Goal: Communication & Community: Answer question/provide support

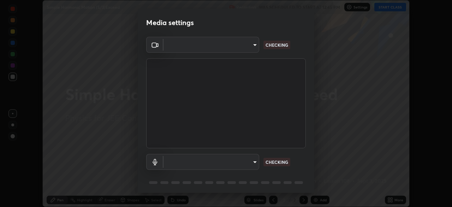
scroll to position [25, 0]
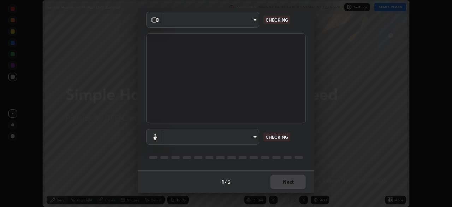
type input "b06fa8ff9ac4ffb7a92976e327235824ae8e01cfa839dbeb6f48655f2a6a4ac4"
click at [249, 138] on body "Erase all Simple Harmonic Motion (5/3)Exceed Recording WAS SCHEDULED TO START A…" at bounding box center [226, 103] width 452 height 207
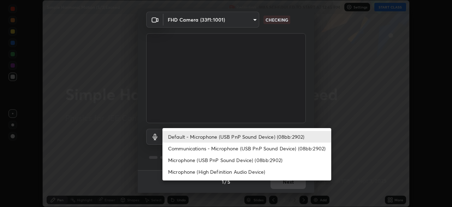
click at [247, 141] on li "Default - Microphone (USB PnP Sound Device) (08bb:2902)" at bounding box center [246, 137] width 169 height 12
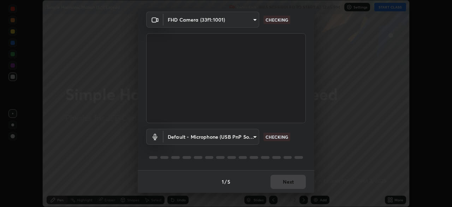
click at [246, 140] on body "Erase all Simple Harmonic Motion (5/3)Exceed Recording WAS SCHEDULED TO START A…" at bounding box center [226, 103] width 452 height 207
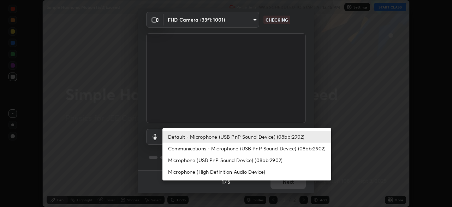
click at [241, 159] on li "Microphone (USB PnP Sound Device) (08bb:2902)" at bounding box center [246, 160] width 169 height 12
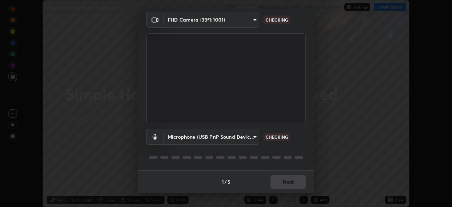
click at [240, 139] on body "Erase all Simple Harmonic Motion (5/3)Exceed Recording WAS SCHEDULED TO START A…" at bounding box center [226, 103] width 452 height 207
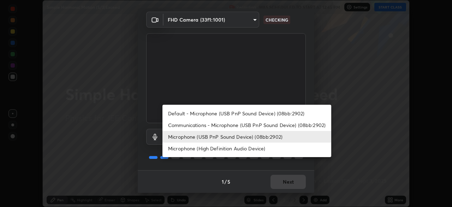
click at [244, 131] on li "Microphone (USB PnP Sound Device) (08bb:2902)" at bounding box center [246, 137] width 169 height 12
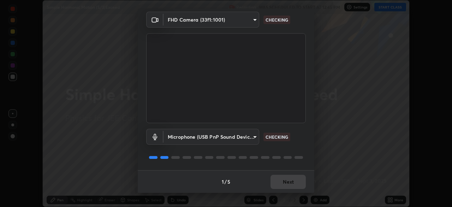
click at [246, 136] on body "Erase all Simple Harmonic Motion (5/3)Exceed Recording WAS SCHEDULED TO START A…" at bounding box center [226, 103] width 452 height 207
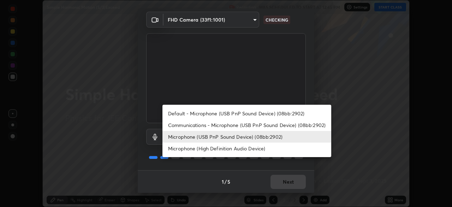
click at [250, 110] on li "Default - Microphone (USB PnP Sound Device) (08bb:2902)" at bounding box center [246, 113] width 169 height 12
type input "default"
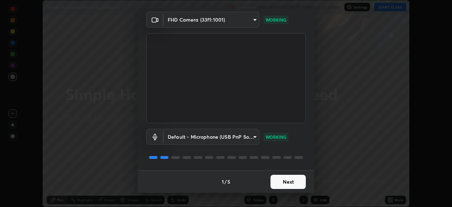
click at [285, 180] on button "Next" at bounding box center [288, 182] width 35 height 14
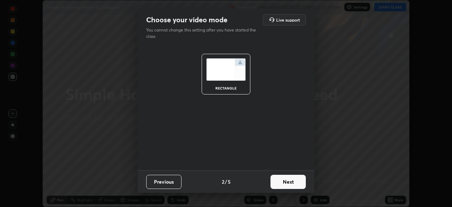
scroll to position [0, 0]
click at [290, 184] on button "Next" at bounding box center [288, 182] width 35 height 14
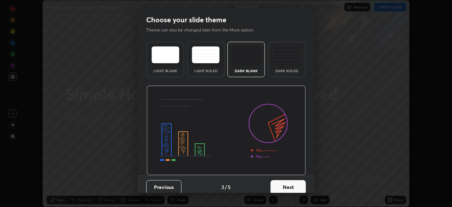
click at [290, 184] on button "Next" at bounding box center [288, 187] width 35 height 14
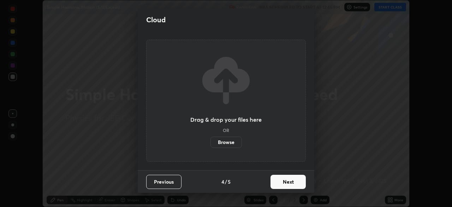
click at [288, 183] on button "Next" at bounding box center [288, 182] width 35 height 14
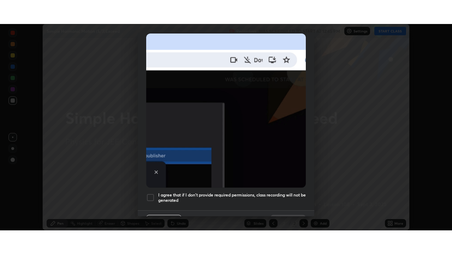
scroll to position [169, 0]
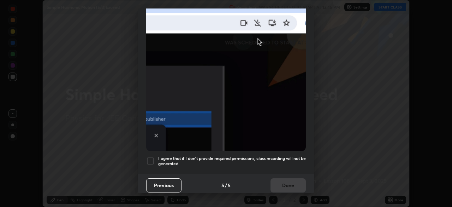
click at [276, 156] on h5 "I agree that if I don't provide required permissions, class recording will not …" at bounding box center [232, 160] width 148 height 11
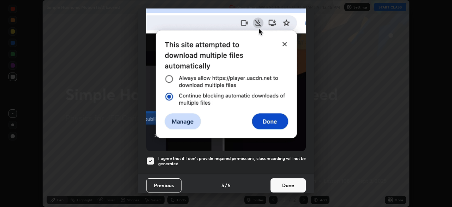
click at [283, 179] on button "Done" at bounding box center [288, 185] width 35 height 14
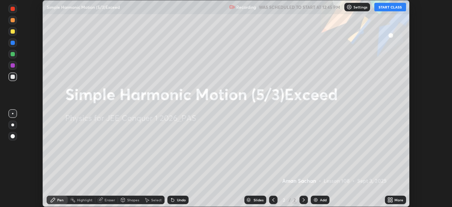
click at [393, 199] on div "More" at bounding box center [395, 199] width 21 height 8
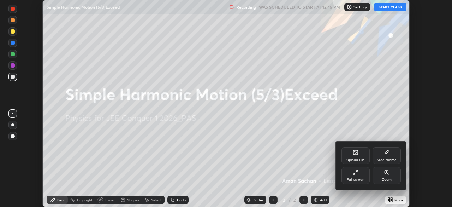
click at [351, 176] on div "Full screen" at bounding box center [356, 175] width 28 height 17
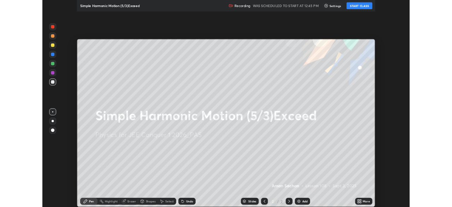
scroll to position [254, 452]
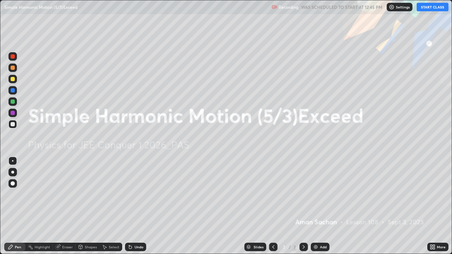
click at [428, 7] on button "START CLASS" at bounding box center [433, 7] width 32 height 8
click at [436, 206] on div "More" at bounding box center [437, 247] width 21 height 8
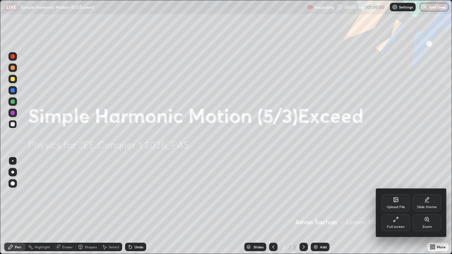
click at [427, 202] on icon at bounding box center [427, 200] width 6 height 6
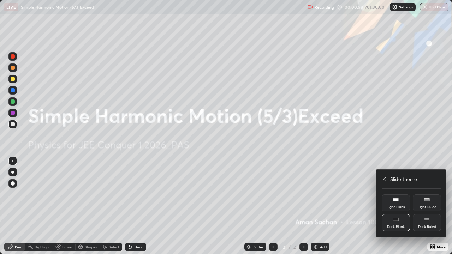
click at [423, 206] on div "Dark Ruled" at bounding box center [427, 227] width 18 height 4
click at [385, 181] on icon at bounding box center [385, 180] width 6 height 6
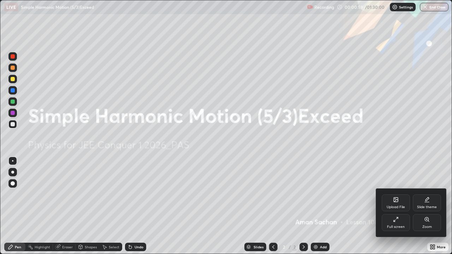
click at [375, 164] on div at bounding box center [226, 127] width 452 height 254
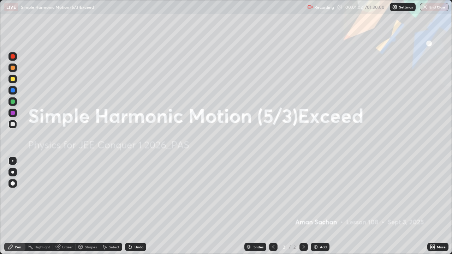
click at [315, 206] on img at bounding box center [316, 247] width 6 height 6
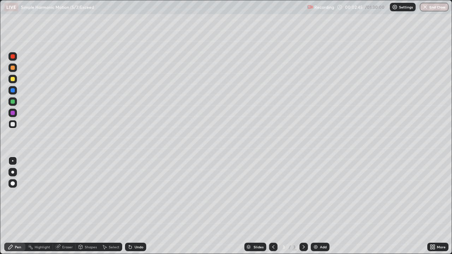
click at [13, 76] on div at bounding box center [12, 79] width 8 height 8
click at [12, 172] on div at bounding box center [12, 172] width 3 height 3
click at [87, 206] on div "Shapes" at bounding box center [91, 248] width 12 height 4
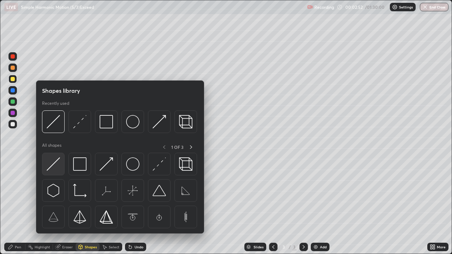
click at [56, 164] on img at bounding box center [53, 164] width 13 height 13
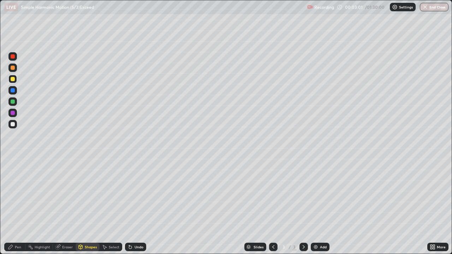
click at [14, 206] on div "Pen" at bounding box center [14, 247] width 21 height 8
click at [11, 128] on div at bounding box center [12, 124] width 8 height 8
click at [14, 102] on div at bounding box center [13, 102] width 4 height 4
click at [11, 126] on div at bounding box center [13, 124] width 4 height 4
click at [134, 206] on div "Undo" at bounding box center [135, 247] width 21 height 8
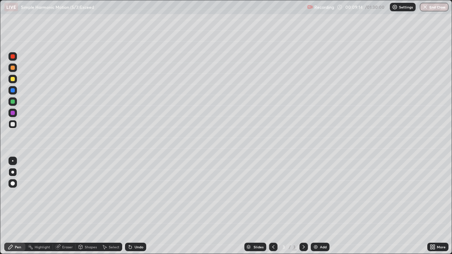
click at [135, 206] on div "Undo" at bounding box center [139, 248] width 9 height 4
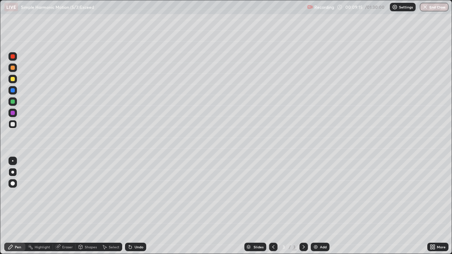
click at [134, 206] on div "Undo" at bounding box center [135, 247] width 21 height 8
click at [135, 206] on div "Undo" at bounding box center [135, 247] width 21 height 8
click at [135, 206] on div "Undo" at bounding box center [139, 248] width 9 height 4
click at [136, 206] on div "Undo" at bounding box center [139, 248] width 9 height 4
click at [135, 206] on div "Undo" at bounding box center [139, 248] width 9 height 4
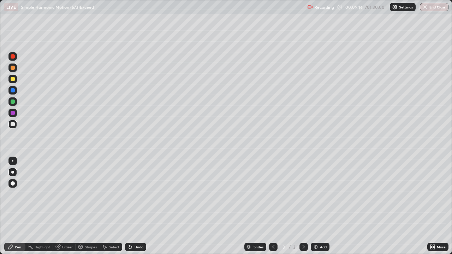
click at [136, 206] on div "Undo" at bounding box center [139, 248] width 9 height 4
click at [136, 206] on div "Undo" at bounding box center [135, 247] width 21 height 8
click at [135, 206] on div "Undo" at bounding box center [139, 248] width 9 height 4
click at [136, 206] on div "Undo" at bounding box center [139, 248] width 9 height 4
click at [137, 206] on div "Undo" at bounding box center [139, 248] width 9 height 4
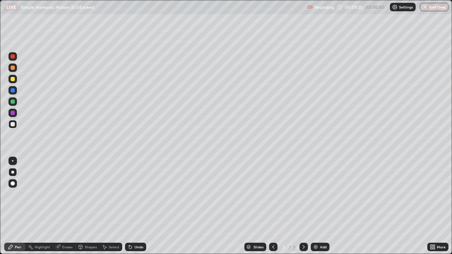
click at [135, 206] on div "Undo" at bounding box center [139, 248] width 9 height 4
click at [318, 206] on img at bounding box center [316, 247] width 6 height 6
click at [13, 78] on div at bounding box center [13, 79] width 4 height 4
click at [85, 206] on div "Shapes" at bounding box center [91, 248] width 12 height 4
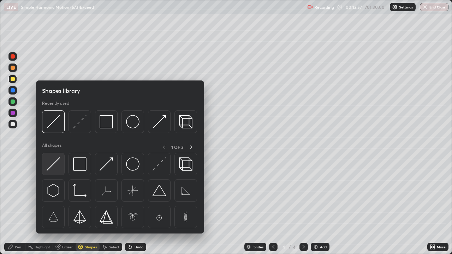
click at [58, 165] on img at bounding box center [53, 164] width 13 height 13
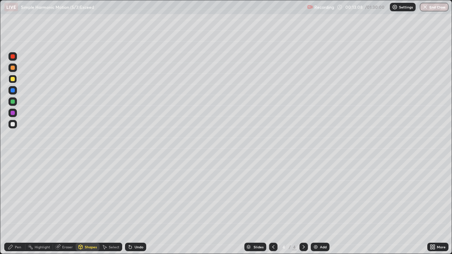
click at [18, 206] on div "Pen" at bounding box center [18, 248] width 6 height 4
click at [12, 104] on div at bounding box center [13, 102] width 4 height 4
click at [16, 81] on div at bounding box center [12, 79] width 8 height 8
click at [15, 127] on div at bounding box center [12, 124] width 8 height 8
click at [63, 206] on div "Eraser" at bounding box center [67, 248] width 11 height 4
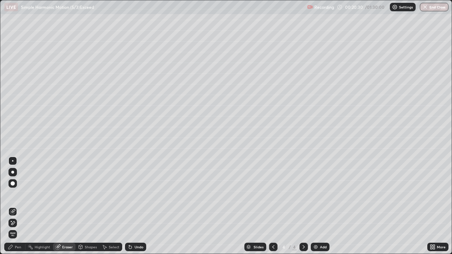
click at [13, 206] on icon at bounding box center [11, 247] width 6 height 6
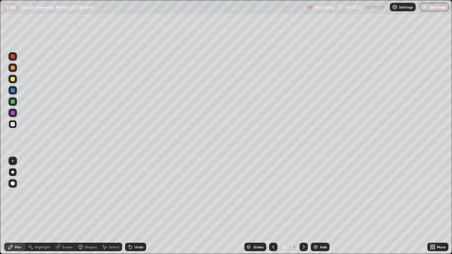
click at [13, 102] on div at bounding box center [13, 102] width 4 height 4
click at [13, 123] on div at bounding box center [13, 124] width 4 height 4
click at [67, 206] on div "Eraser" at bounding box center [67, 248] width 11 height 4
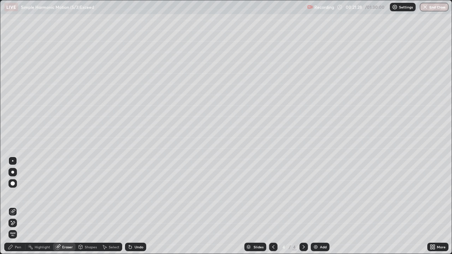
click at [13, 206] on icon at bounding box center [11, 247] width 6 height 6
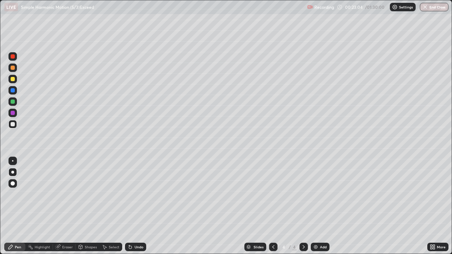
click at [131, 206] on icon at bounding box center [131, 247] width 6 height 6
click at [129, 206] on icon at bounding box center [129, 246] width 1 height 1
click at [130, 206] on icon at bounding box center [130, 247] width 3 height 3
click at [316, 206] on img at bounding box center [316, 247] width 6 height 6
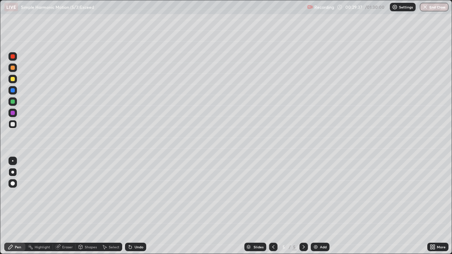
click at [13, 79] on div at bounding box center [13, 79] width 4 height 4
click at [11, 124] on div at bounding box center [13, 124] width 4 height 4
click at [135, 206] on div "Undo" at bounding box center [139, 248] width 9 height 4
click at [13, 103] on div at bounding box center [13, 102] width 4 height 4
click at [12, 124] on div at bounding box center [13, 124] width 4 height 4
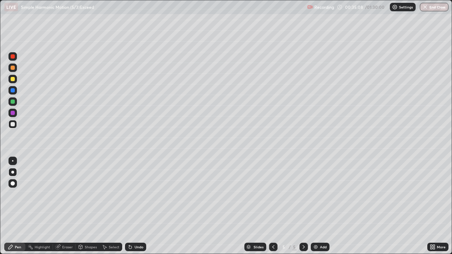
click at [16, 79] on div at bounding box center [12, 79] width 8 height 8
click at [16, 126] on div at bounding box center [12, 124] width 8 height 8
click at [318, 206] on img at bounding box center [316, 247] width 6 height 6
click at [12, 79] on div at bounding box center [13, 79] width 4 height 4
click at [87, 206] on div "Shapes" at bounding box center [91, 248] width 12 height 4
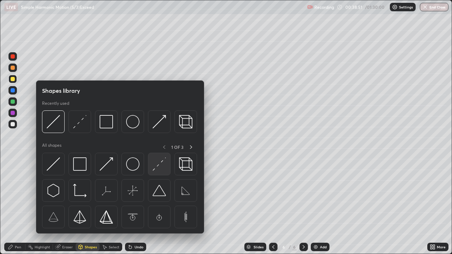
click at [157, 169] on img at bounding box center [159, 164] width 13 height 13
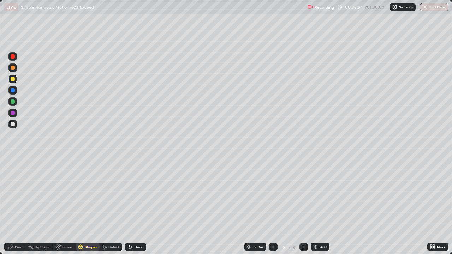
click at [87, 206] on div "Shapes" at bounding box center [91, 248] width 12 height 4
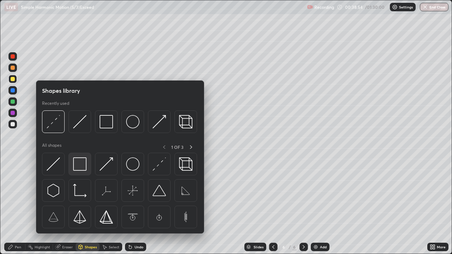
click at [75, 164] on img at bounding box center [79, 164] width 13 height 13
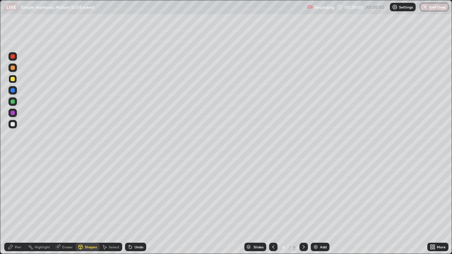
click at [87, 206] on div "Shapes" at bounding box center [91, 248] width 12 height 4
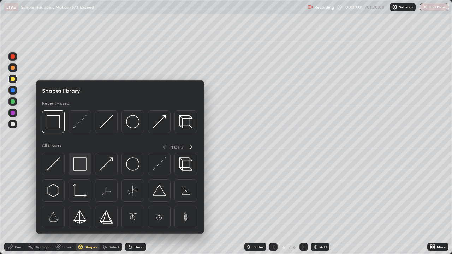
click at [77, 163] on img at bounding box center [79, 164] width 13 height 13
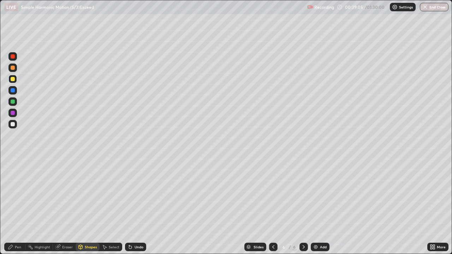
click at [14, 206] on div "Pen" at bounding box center [14, 247] width 21 height 8
click at [12, 101] on div at bounding box center [13, 102] width 4 height 4
click at [13, 79] on div at bounding box center [13, 79] width 4 height 4
click at [11, 184] on div at bounding box center [13, 184] width 4 height 4
click at [15, 172] on div at bounding box center [12, 172] width 8 height 8
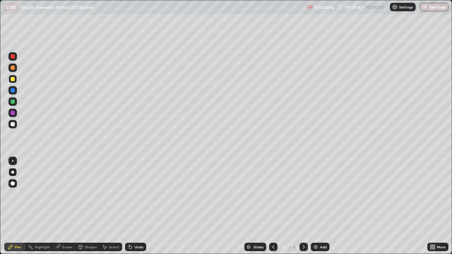
click at [12, 124] on div at bounding box center [13, 124] width 4 height 4
click at [13, 161] on div at bounding box center [12, 160] width 1 height 1
click at [12, 172] on div at bounding box center [12, 172] width 3 height 3
click at [13, 102] on div at bounding box center [13, 102] width 4 height 4
click at [16, 79] on div at bounding box center [12, 79] width 8 height 8
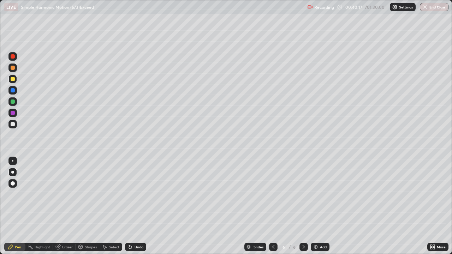
click at [13, 124] on div at bounding box center [13, 124] width 4 height 4
click at [11, 80] on div at bounding box center [13, 79] width 4 height 4
click at [13, 161] on div at bounding box center [12, 160] width 1 height 1
click at [11, 124] on div at bounding box center [13, 124] width 4 height 4
click at [12, 101] on div at bounding box center [13, 102] width 4 height 4
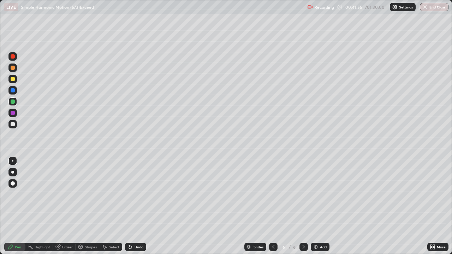
click at [13, 172] on div at bounding box center [12, 172] width 3 height 3
click at [136, 206] on div "Undo" at bounding box center [139, 248] width 9 height 4
click at [13, 124] on div at bounding box center [13, 124] width 4 height 4
click at [14, 123] on div at bounding box center [13, 124] width 4 height 4
click at [59, 206] on icon at bounding box center [59, 247] width 4 height 4
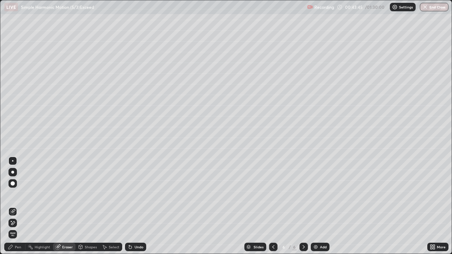
click at [16, 206] on div "Pen" at bounding box center [18, 248] width 6 height 4
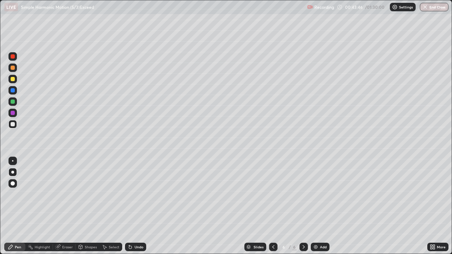
click at [14, 123] on div at bounding box center [13, 124] width 4 height 4
click at [317, 206] on img at bounding box center [316, 247] width 6 height 6
click at [16, 79] on div at bounding box center [12, 79] width 8 height 8
click at [86, 206] on div "Shapes" at bounding box center [91, 248] width 12 height 4
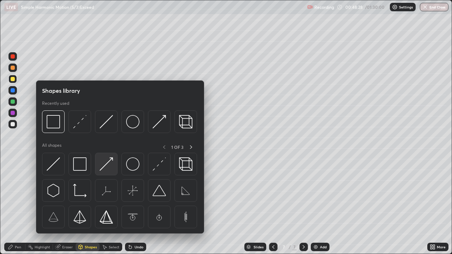
click at [104, 166] on img at bounding box center [106, 164] width 13 height 13
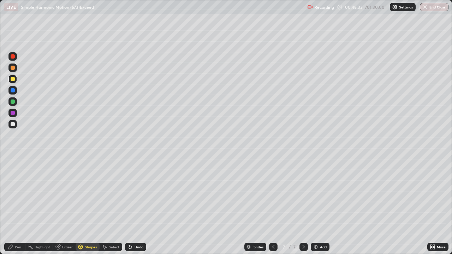
click at [17, 206] on div "Pen" at bounding box center [18, 248] width 6 height 4
click at [83, 206] on icon at bounding box center [81, 247] width 6 height 6
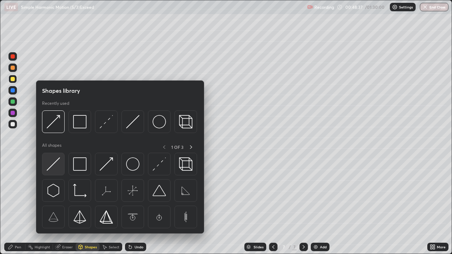
click at [57, 161] on img at bounding box center [53, 164] width 13 height 13
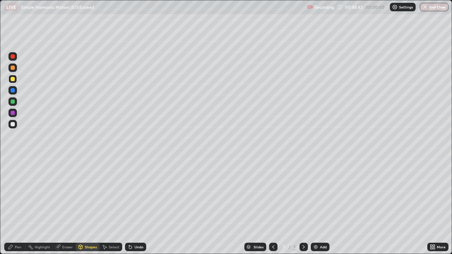
click at [17, 206] on div "Pen" at bounding box center [18, 248] width 6 height 4
click at [63, 206] on div "Eraser" at bounding box center [67, 248] width 11 height 4
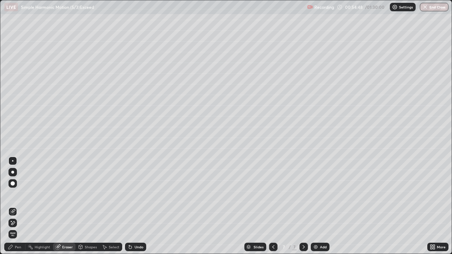
click at [19, 206] on div "Pen" at bounding box center [18, 248] width 6 height 4
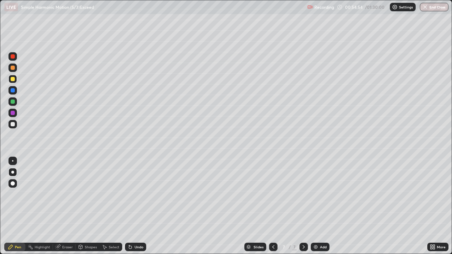
click at [109, 206] on div "Select" at bounding box center [114, 248] width 11 height 4
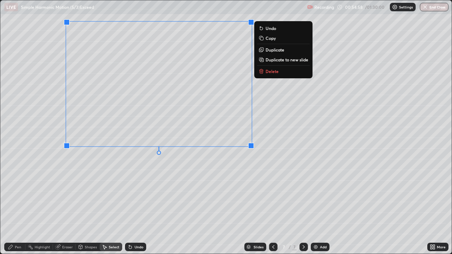
click at [128, 187] on div "0 ° Undo Copy Duplicate Duplicate to new slide Delete" at bounding box center [225, 127] width 451 height 254
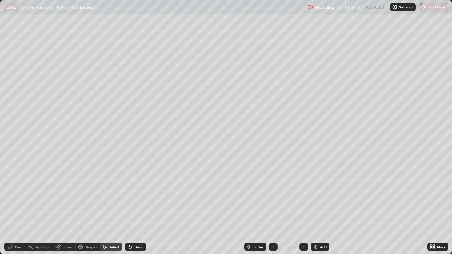
click at [83, 206] on div "Shapes" at bounding box center [88, 247] width 24 height 8
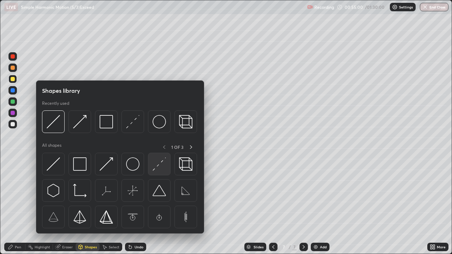
click at [158, 171] on img at bounding box center [159, 164] width 13 height 13
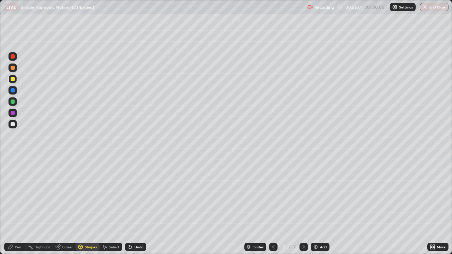
click at [12, 124] on div at bounding box center [13, 124] width 4 height 4
click at [17, 206] on div "Pen" at bounding box center [18, 248] width 6 height 4
click at [61, 206] on div "Eraser" at bounding box center [64, 247] width 23 height 8
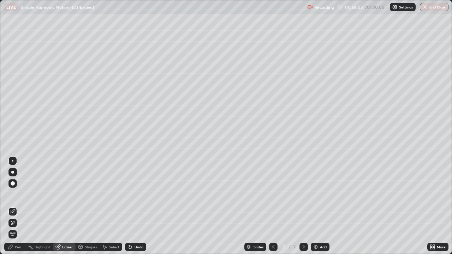
click at [19, 206] on div "Pen" at bounding box center [18, 248] width 6 height 4
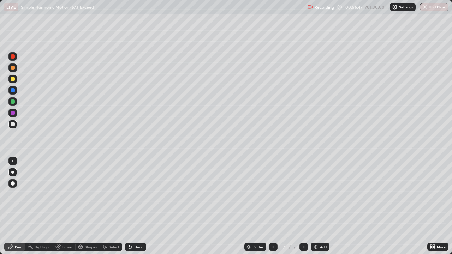
click at [132, 206] on div "Undo" at bounding box center [135, 247] width 21 height 8
click at [133, 206] on div "Undo" at bounding box center [135, 247] width 21 height 8
click at [58, 206] on icon at bounding box center [57, 247] width 5 height 5
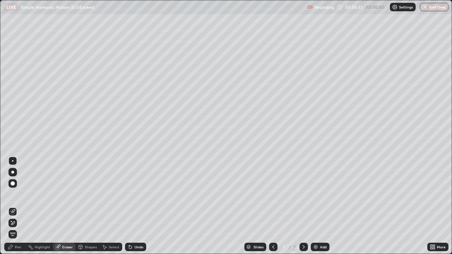
click at [19, 206] on div "Pen" at bounding box center [18, 248] width 6 height 4
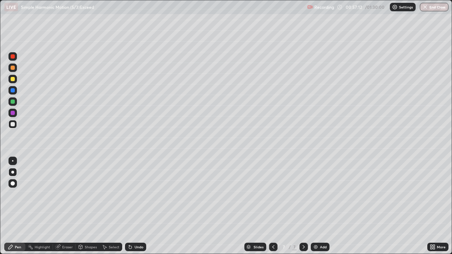
click at [58, 206] on icon at bounding box center [57, 247] width 5 height 5
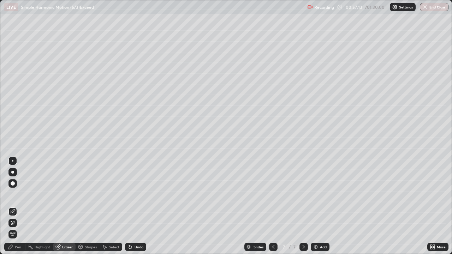
click at [15, 206] on icon at bounding box center [13, 223] width 6 height 6
click at [21, 206] on div "Pen" at bounding box center [14, 247] width 21 height 8
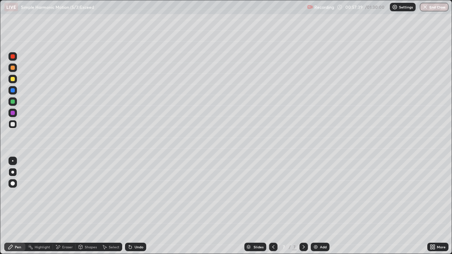
click at [135, 206] on div "Undo" at bounding box center [139, 248] width 9 height 4
click at [133, 206] on div "Undo" at bounding box center [135, 247] width 21 height 8
click at [135, 206] on div "Undo" at bounding box center [139, 248] width 9 height 4
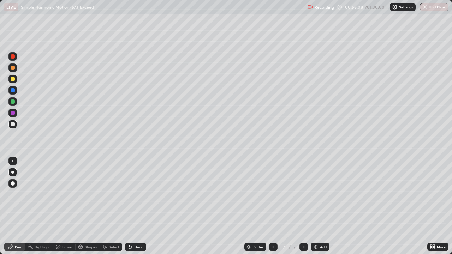
click at [132, 206] on icon at bounding box center [131, 247] width 6 height 6
click at [129, 206] on icon at bounding box center [130, 247] width 3 height 3
click at [129, 206] on icon at bounding box center [129, 246] width 1 height 1
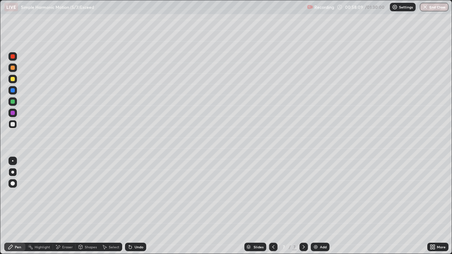
click at [130, 206] on icon at bounding box center [131, 247] width 6 height 6
click at [131, 206] on icon at bounding box center [131, 247] width 6 height 6
click at [131, 206] on icon at bounding box center [130, 247] width 3 height 3
click at [131, 206] on icon at bounding box center [131, 247] width 6 height 6
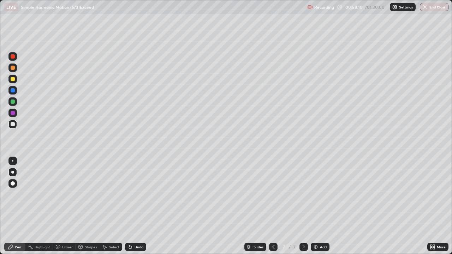
click at [130, 206] on icon at bounding box center [130, 247] width 3 height 3
click at [131, 206] on icon at bounding box center [130, 247] width 3 height 3
click at [132, 206] on icon at bounding box center [131, 247] width 6 height 6
click at [130, 206] on icon at bounding box center [130, 247] width 3 height 3
click at [132, 206] on div "Undo" at bounding box center [135, 247] width 21 height 8
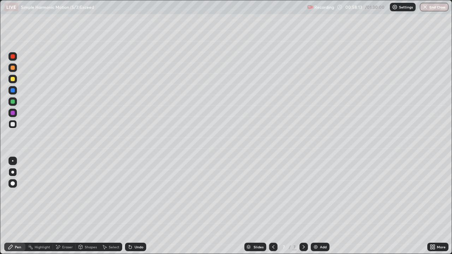
click at [132, 206] on div "Undo" at bounding box center [135, 247] width 21 height 8
click at [131, 206] on icon at bounding box center [131, 247] width 6 height 6
click at [132, 206] on div "Undo" at bounding box center [135, 247] width 21 height 8
click at [135, 206] on div "Undo" at bounding box center [139, 248] width 9 height 4
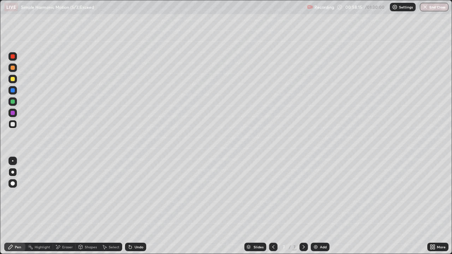
click at [133, 206] on div "Undo" at bounding box center [135, 247] width 21 height 8
click at [138, 206] on div "Undo" at bounding box center [139, 248] width 9 height 4
click at [68, 206] on div "Eraser" at bounding box center [64, 247] width 23 height 8
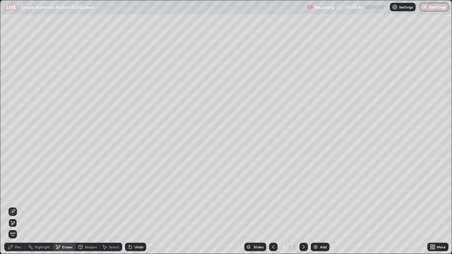
click at [12, 206] on icon at bounding box center [11, 247] width 6 height 6
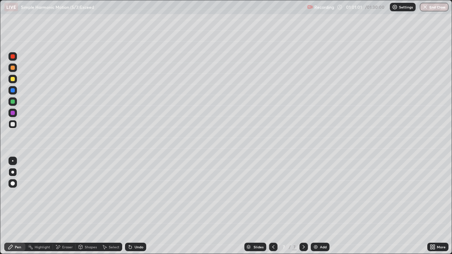
click at [15, 101] on div at bounding box center [12, 101] width 8 height 8
click at [12, 125] on div at bounding box center [13, 124] width 4 height 4
click at [16, 113] on div at bounding box center [12, 113] width 8 height 8
click at [12, 123] on div at bounding box center [13, 124] width 4 height 4
click at [13, 112] on div at bounding box center [13, 113] width 4 height 4
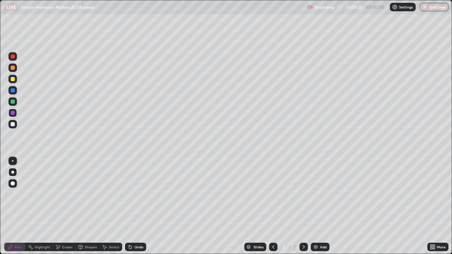
click at [319, 206] on div "Add" at bounding box center [320, 247] width 19 height 8
click at [12, 79] on div at bounding box center [13, 79] width 4 height 4
click at [85, 206] on div "Shapes" at bounding box center [91, 248] width 12 height 4
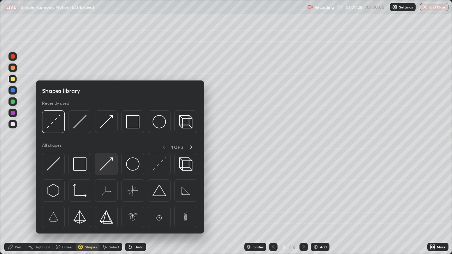
click at [105, 164] on img at bounding box center [106, 164] width 13 height 13
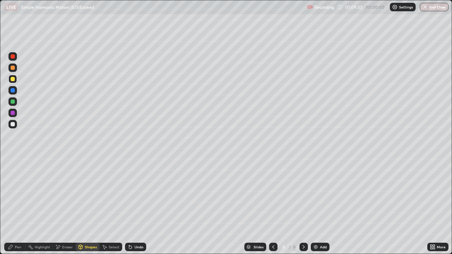
click at [14, 206] on div "Pen" at bounding box center [14, 247] width 21 height 8
click at [272, 206] on icon at bounding box center [274, 247] width 6 height 6
click at [303, 206] on icon at bounding box center [304, 248] width 2 height 4
click at [13, 124] on div at bounding box center [13, 124] width 4 height 4
click at [87, 206] on div "Shapes" at bounding box center [91, 248] width 12 height 4
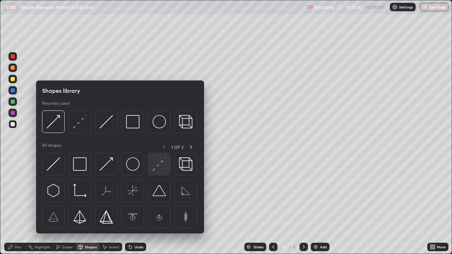
click at [157, 167] on img at bounding box center [159, 164] width 13 height 13
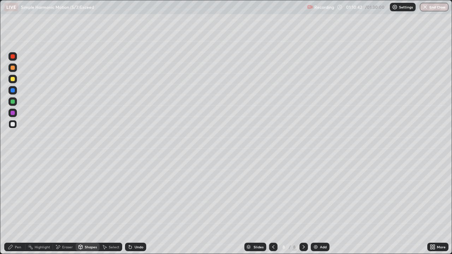
click at [12, 114] on div at bounding box center [13, 113] width 4 height 4
click at [17, 206] on div "Pen" at bounding box center [18, 248] width 6 height 4
click at [111, 206] on div "Select" at bounding box center [111, 247] width 23 height 8
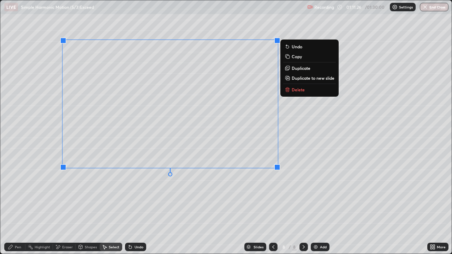
click at [30, 206] on div "0 ° Undo Copy Duplicate Duplicate to new slide Delete" at bounding box center [225, 127] width 451 height 254
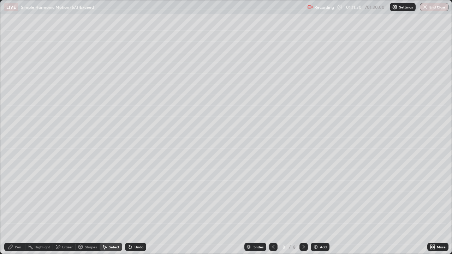
click at [273, 206] on icon at bounding box center [274, 247] width 6 height 6
click at [303, 206] on icon at bounding box center [304, 247] width 6 height 6
click at [108, 206] on div "Select" at bounding box center [111, 247] width 23 height 8
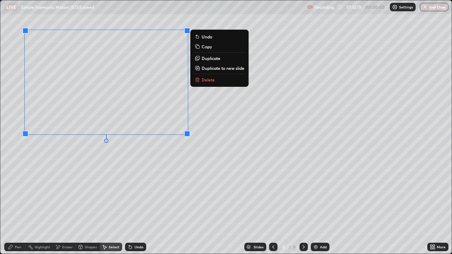
click at [76, 196] on div "0 ° Undo Copy Duplicate Duplicate to new slide Delete" at bounding box center [225, 127] width 451 height 254
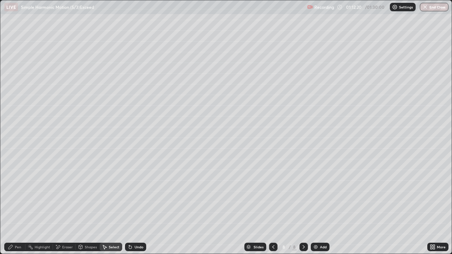
click at [81, 206] on icon at bounding box center [81, 247] width 4 height 4
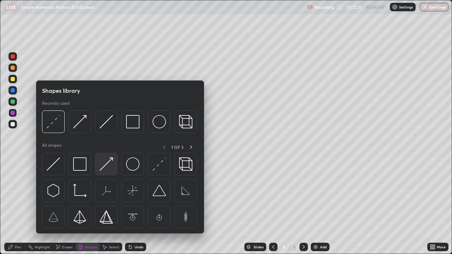
click at [108, 164] on img at bounding box center [106, 164] width 13 height 13
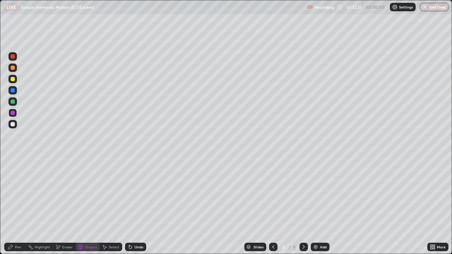
click at [13, 80] on div at bounding box center [13, 79] width 4 height 4
click at [19, 206] on div "Pen" at bounding box center [18, 248] width 6 height 4
click at [88, 206] on div "Shapes" at bounding box center [91, 248] width 12 height 4
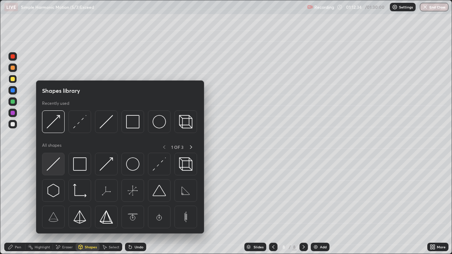
click at [57, 160] on img at bounding box center [53, 164] width 13 height 13
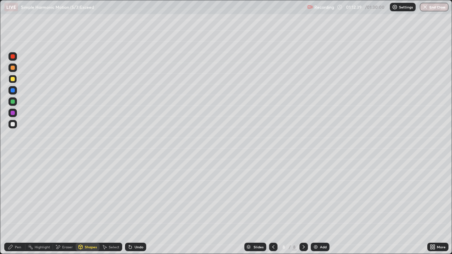
click at [13, 206] on icon at bounding box center [11, 247] width 6 height 6
click at [88, 206] on div "Shapes" at bounding box center [91, 248] width 12 height 4
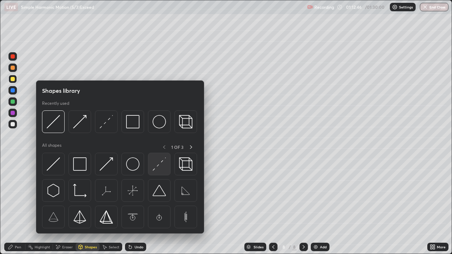
click at [165, 165] on img at bounding box center [159, 164] width 13 height 13
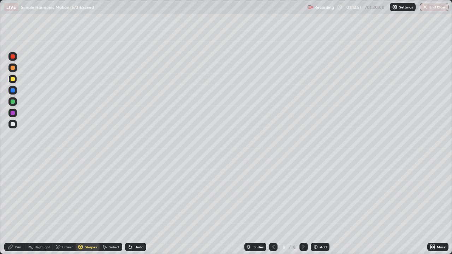
click at [11, 206] on icon at bounding box center [11, 247] width 6 height 6
click at [13, 124] on div at bounding box center [13, 124] width 4 height 4
click at [12, 91] on div at bounding box center [13, 90] width 4 height 4
click at [13, 125] on div at bounding box center [13, 124] width 4 height 4
click at [13, 81] on div at bounding box center [13, 79] width 4 height 4
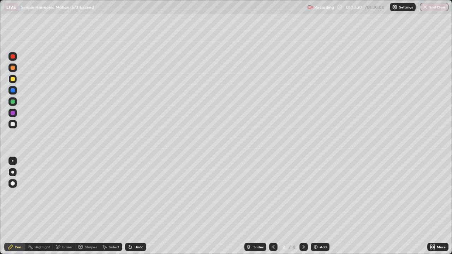
click at [14, 123] on div at bounding box center [13, 124] width 4 height 4
click at [136, 206] on div "Undo" at bounding box center [139, 248] width 9 height 4
click at [129, 206] on icon at bounding box center [130, 247] width 3 height 3
click at [14, 71] on div at bounding box center [12, 68] width 8 height 8
click at [13, 68] on div at bounding box center [13, 68] width 4 height 4
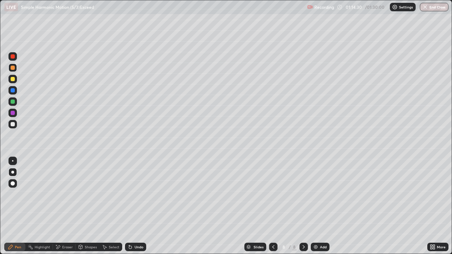
click at [13, 90] on div at bounding box center [13, 90] width 4 height 4
click at [137, 206] on div "Undo" at bounding box center [139, 248] width 9 height 4
click at [138, 206] on div "Undo" at bounding box center [139, 248] width 9 height 4
click at [137, 206] on div "Undo" at bounding box center [139, 248] width 9 height 4
click at [135, 206] on div "Undo" at bounding box center [139, 248] width 9 height 4
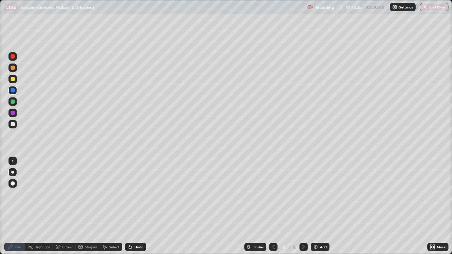
click at [135, 206] on div "Undo" at bounding box center [139, 248] width 9 height 4
click at [133, 206] on div "Undo" at bounding box center [135, 247] width 21 height 8
click at [12, 123] on div at bounding box center [13, 124] width 4 height 4
click at [14, 68] on div at bounding box center [13, 68] width 4 height 4
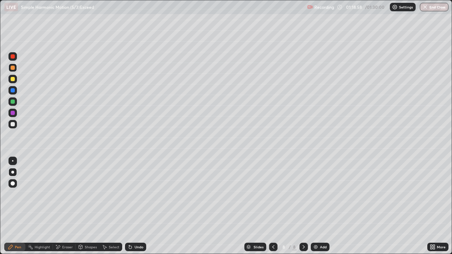
click at [318, 206] on img at bounding box center [316, 247] width 6 height 6
click at [14, 78] on div at bounding box center [13, 79] width 4 height 4
click at [132, 206] on div "Undo" at bounding box center [135, 247] width 21 height 8
click at [89, 206] on div "Shapes" at bounding box center [91, 248] width 12 height 4
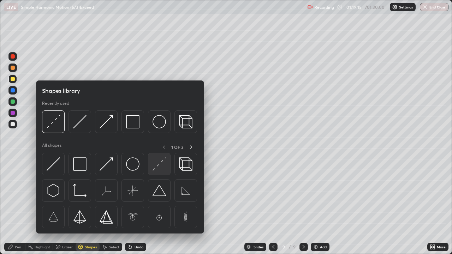
click at [152, 165] on div at bounding box center [159, 164] width 23 height 23
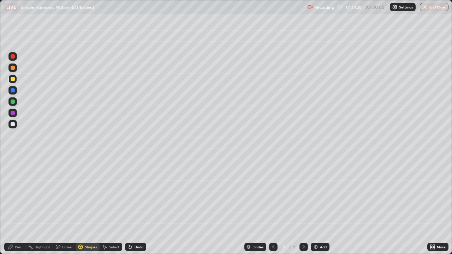
click at [13, 126] on div at bounding box center [13, 124] width 4 height 4
click at [88, 206] on div "Shapes" at bounding box center [91, 248] width 12 height 4
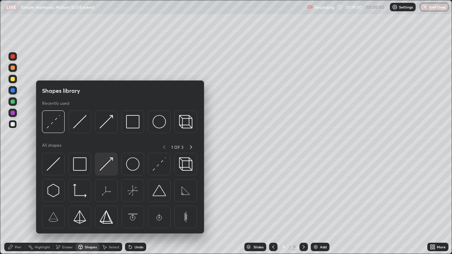
click at [106, 169] on img at bounding box center [106, 164] width 13 height 13
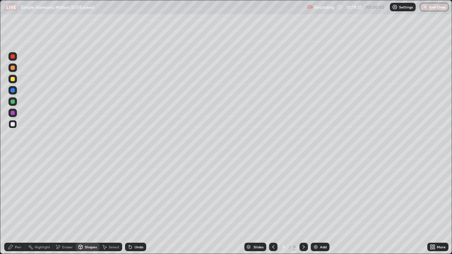
click at [13, 79] on div at bounding box center [13, 79] width 4 height 4
click at [17, 206] on div "Pen" at bounding box center [18, 248] width 6 height 4
click at [11, 126] on div at bounding box center [13, 124] width 4 height 4
click at [12, 102] on div at bounding box center [13, 102] width 4 height 4
click at [13, 161] on div at bounding box center [12, 160] width 1 height 1
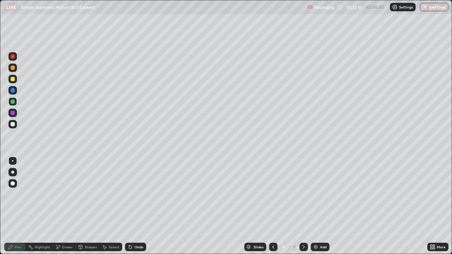
click at [138, 206] on div "Undo" at bounding box center [139, 248] width 9 height 4
click at [137, 206] on div "Undo" at bounding box center [139, 248] width 9 height 4
click at [12, 113] on div at bounding box center [13, 113] width 4 height 4
click at [13, 125] on div at bounding box center [13, 124] width 4 height 4
click at [13, 172] on div at bounding box center [12, 172] width 3 height 3
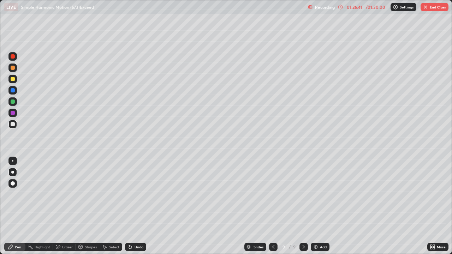
click at [111, 206] on div "Select" at bounding box center [114, 248] width 11 height 4
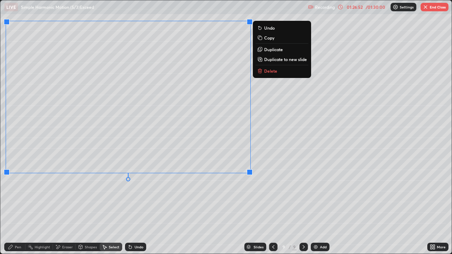
click at [238, 206] on div "0 ° Undo Copy Duplicate Duplicate to new slide Delete" at bounding box center [225, 127] width 451 height 254
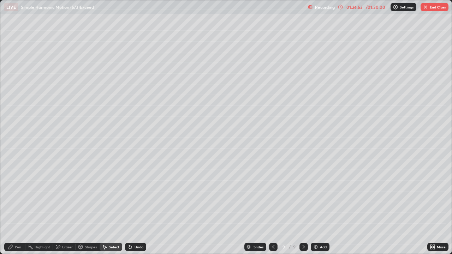
click at [20, 206] on div "Pen" at bounding box center [18, 248] width 6 height 4
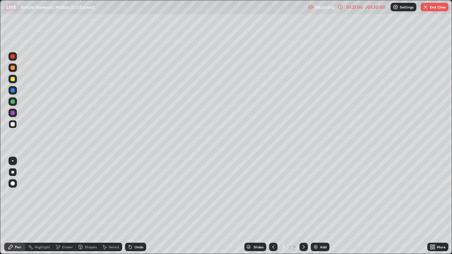
click at [436, 206] on div "More" at bounding box center [437, 247] width 21 height 8
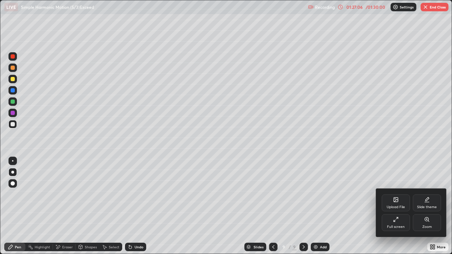
click at [400, 206] on div "Full screen" at bounding box center [396, 222] width 28 height 17
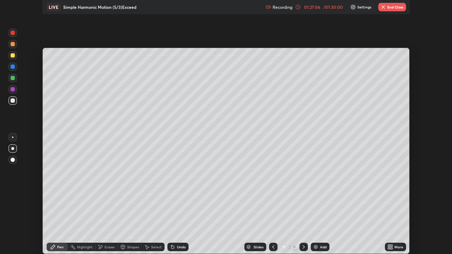
scroll to position [35119, 34874]
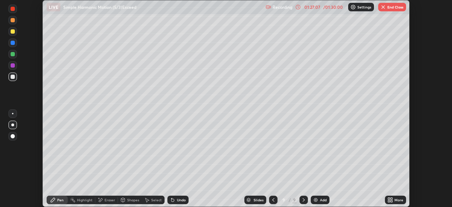
click at [393, 199] on icon at bounding box center [391, 200] width 6 height 6
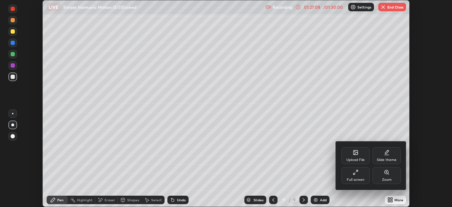
click at [358, 178] on div "Full screen" at bounding box center [356, 180] width 18 height 4
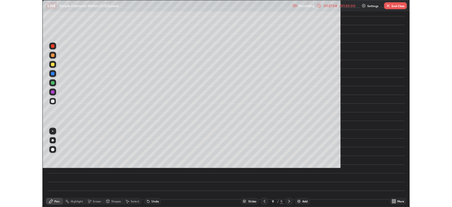
scroll to position [254, 452]
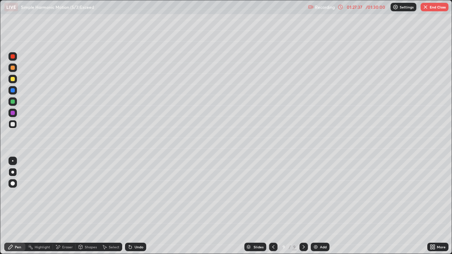
click at [140, 206] on div "Undo" at bounding box center [139, 248] width 9 height 4
click at [12, 102] on div at bounding box center [13, 102] width 4 height 4
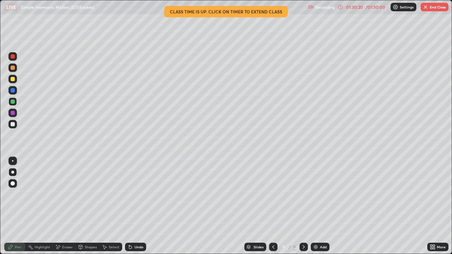
click at [373, 6] on div "/ 01:30:00" at bounding box center [376, 7] width 22 height 4
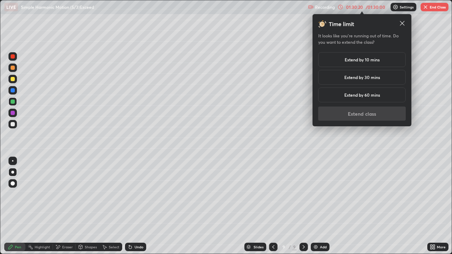
click at [366, 76] on h5 "Extend by 30 mins" at bounding box center [362, 77] width 36 height 6
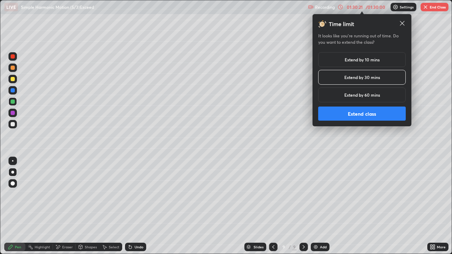
click at [372, 58] on h5 "Extend by 10 mins" at bounding box center [362, 60] width 35 height 6
click at [362, 113] on button "Extend class" at bounding box center [362, 114] width 88 height 14
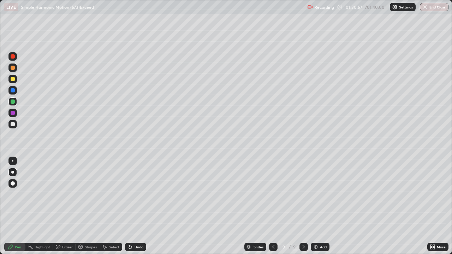
click at [16, 124] on div at bounding box center [12, 124] width 8 height 8
click at [10, 111] on div at bounding box center [12, 113] width 8 height 8
click at [16, 125] on div at bounding box center [12, 124] width 8 height 8
click at [11, 113] on div at bounding box center [13, 113] width 4 height 4
click at [13, 123] on div at bounding box center [13, 124] width 4 height 4
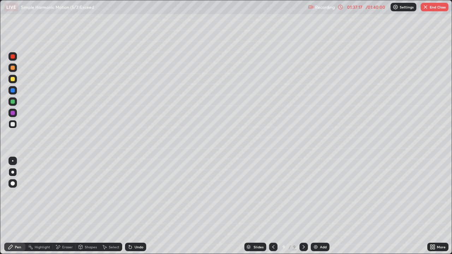
click at [320, 206] on div "Add" at bounding box center [320, 247] width 19 height 8
click at [13, 79] on div at bounding box center [13, 79] width 4 height 4
click at [85, 206] on div "Shapes" at bounding box center [91, 248] width 12 height 4
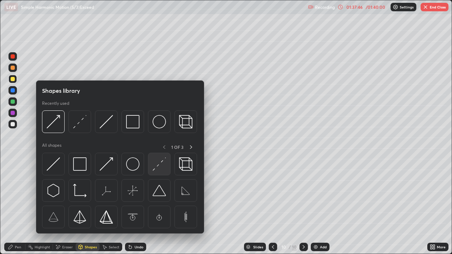
click at [154, 166] on img at bounding box center [159, 164] width 13 height 13
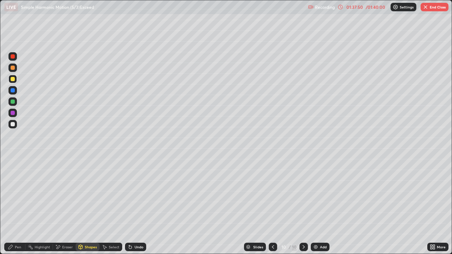
click at [13, 124] on div at bounding box center [13, 124] width 4 height 4
click at [17, 206] on div "Pen" at bounding box center [18, 248] width 6 height 4
click at [13, 80] on div at bounding box center [13, 79] width 4 height 4
click at [14, 124] on div at bounding box center [13, 124] width 4 height 4
click at [13, 103] on div at bounding box center [13, 102] width 4 height 4
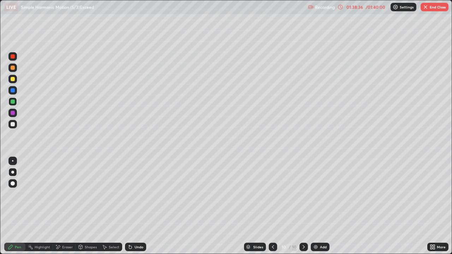
click at [63, 206] on div "Eraser" at bounding box center [67, 248] width 11 height 4
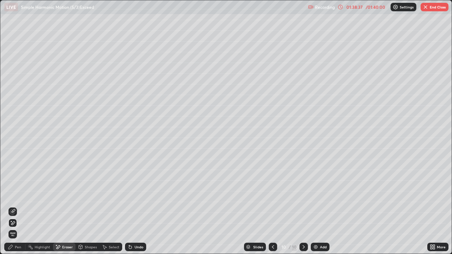
click at [12, 206] on icon at bounding box center [13, 212] width 6 height 6
click at [18, 206] on div "Pen" at bounding box center [18, 248] width 6 height 4
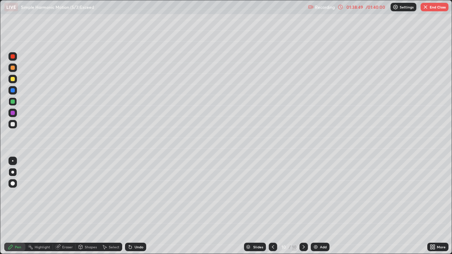
click at [11, 123] on div at bounding box center [13, 124] width 4 height 4
click at [133, 206] on div "Undo" at bounding box center [135, 247] width 21 height 8
click at [107, 206] on div "Select" at bounding box center [111, 247] width 23 height 8
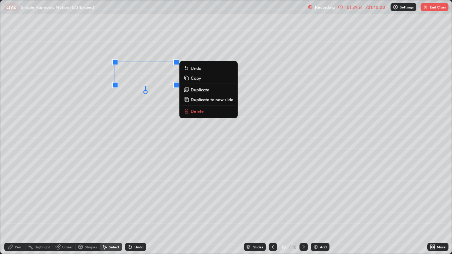
click at [152, 134] on div "0 ° Undo Copy Duplicate Duplicate to new slide Delete" at bounding box center [225, 127] width 451 height 254
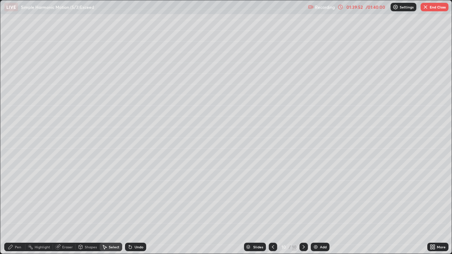
click at [16, 206] on div "Pen" at bounding box center [14, 247] width 21 height 8
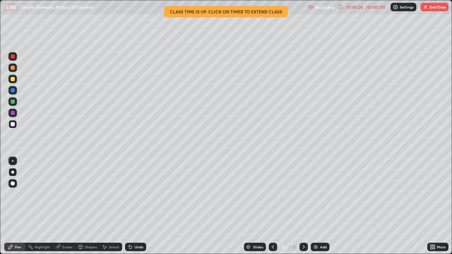
click at [359, 9] on div "01:40:26" at bounding box center [355, 7] width 20 height 4
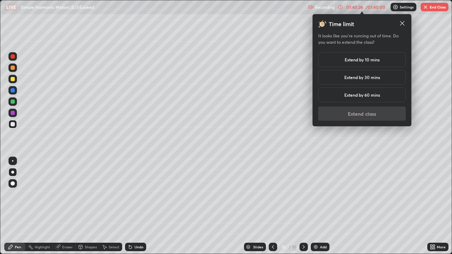
click at [358, 61] on h5 "Extend by 10 mins" at bounding box center [362, 60] width 35 height 6
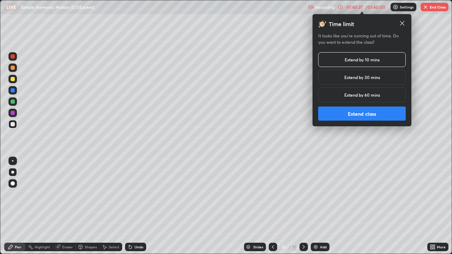
click at [356, 115] on button "Extend class" at bounding box center [362, 114] width 88 height 14
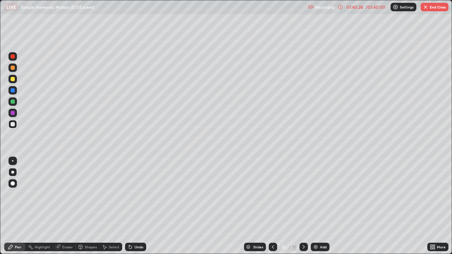
click at [93, 206] on div "Shapes" at bounding box center [91, 248] width 12 height 4
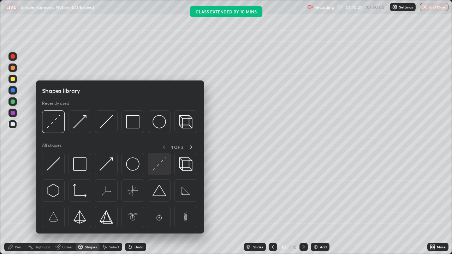
click at [156, 159] on img at bounding box center [159, 164] width 13 height 13
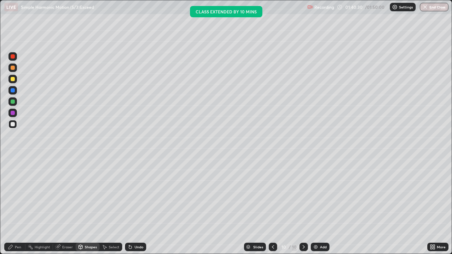
click at [14, 77] on div at bounding box center [13, 79] width 4 height 4
click at [15, 206] on div "Pen" at bounding box center [18, 248] width 6 height 4
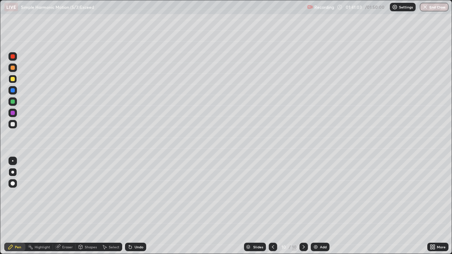
click at [438, 206] on div "More" at bounding box center [441, 248] width 9 height 4
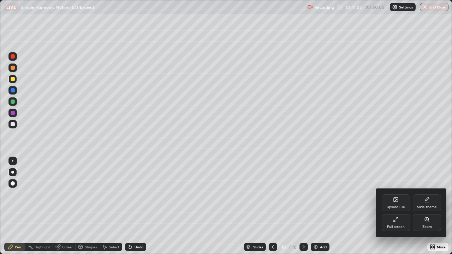
click at [428, 202] on icon at bounding box center [427, 200] width 6 height 6
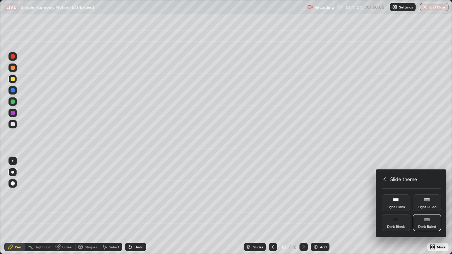
click at [440, 206] on div at bounding box center [226, 127] width 452 height 254
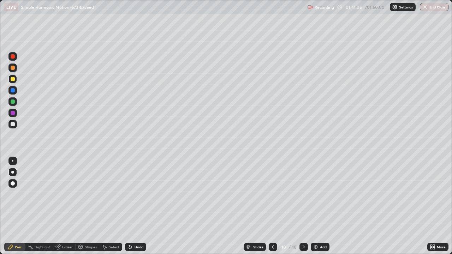
click at [439, 206] on div "More" at bounding box center [441, 248] width 9 height 4
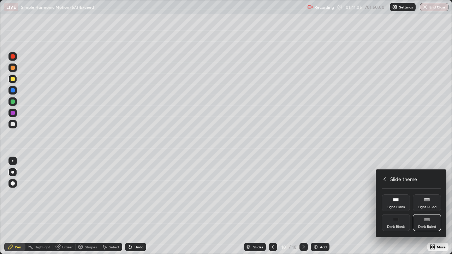
click at [402, 206] on div "Dark Blank" at bounding box center [396, 222] width 28 height 17
click at [385, 179] on icon at bounding box center [385, 180] width 6 height 6
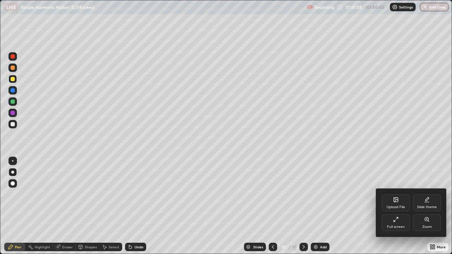
click at [400, 206] on div "Full screen" at bounding box center [396, 222] width 28 height 17
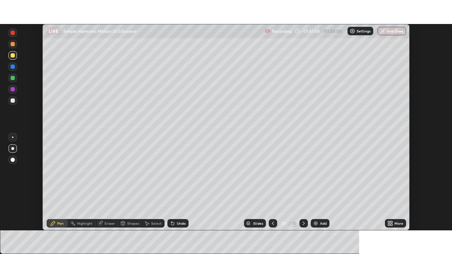
scroll to position [35119, 34874]
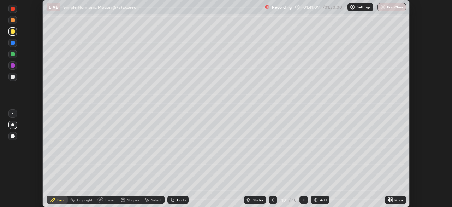
click at [395, 199] on div "More" at bounding box center [399, 200] width 9 height 4
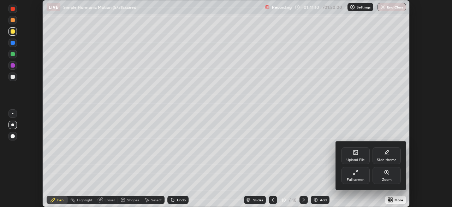
click at [357, 178] on div "Full screen" at bounding box center [356, 180] width 18 height 4
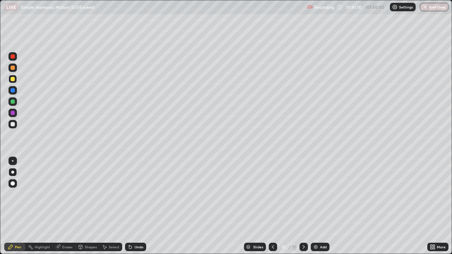
scroll to position [254, 452]
click at [89, 206] on div "Shapes" at bounding box center [91, 248] width 12 height 4
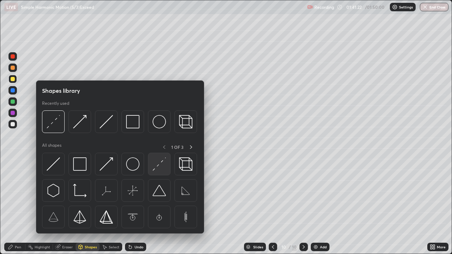
click at [156, 166] on img at bounding box center [159, 164] width 13 height 13
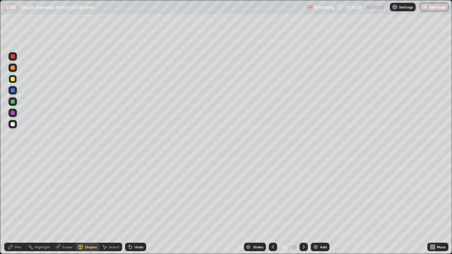
click at [20, 206] on div "Pen" at bounding box center [18, 248] width 6 height 4
click at [15, 122] on div at bounding box center [12, 124] width 8 height 8
click at [13, 102] on div at bounding box center [13, 102] width 4 height 4
click at [132, 206] on icon at bounding box center [131, 247] width 6 height 6
click at [129, 206] on icon at bounding box center [130, 247] width 3 height 3
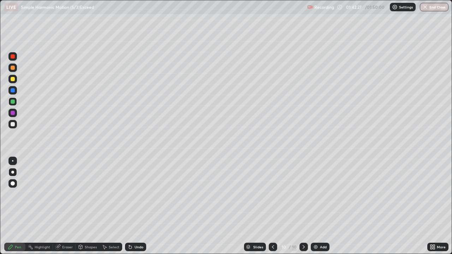
click at [130, 206] on icon at bounding box center [130, 247] width 3 height 3
click at [13, 124] on div at bounding box center [13, 124] width 4 height 4
click at [130, 206] on div "Undo" at bounding box center [135, 247] width 21 height 8
click at [432, 6] on button "End Class" at bounding box center [435, 7] width 28 height 8
